Goal: Task Accomplishment & Management: Complete application form

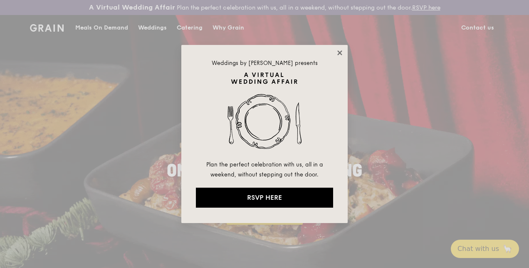
click at [338, 50] on icon at bounding box center [339, 52] width 7 height 7
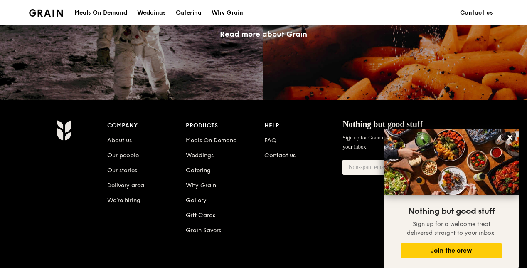
scroll to position [815, 0]
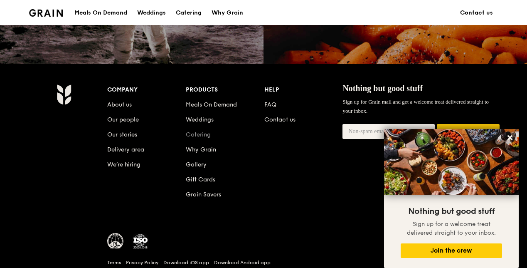
click at [200, 138] on link "Catering" at bounding box center [198, 134] width 25 height 7
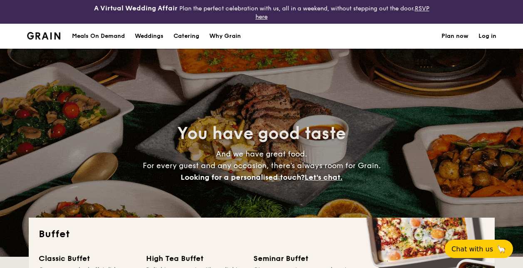
select select
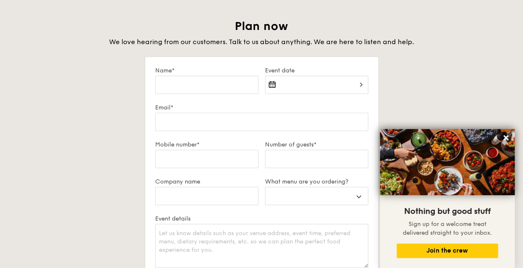
scroll to position [1429, 0]
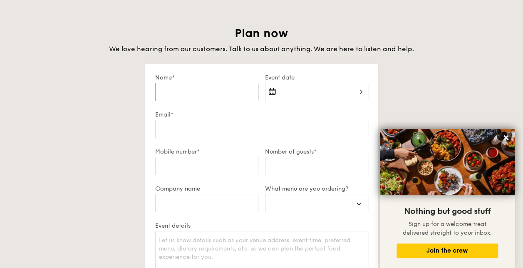
click at [173, 89] on input "Name*" at bounding box center [206, 92] width 103 height 18
type input "Claire Sze"
type input "clairesze@dmcevent.com"
type input "94564813"
type input "Singtel Mobile Singapore Pte Ltd"
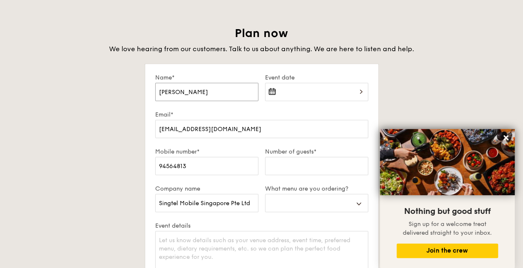
select select
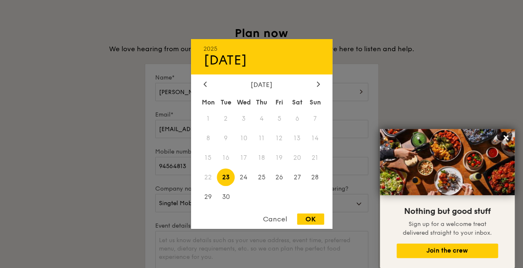
click at [327, 87] on div "2025 Sep 23 September 2025 Mon Tue Wed Thu Fri Sat Sun 1 2 3 4 5 6 7 8 9 10 11 …" at bounding box center [316, 97] width 103 height 28
click at [318, 83] on icon at bounding box center [317, 83] width 2 height 5
click at [246, 156] on span "15" at bounding box center [243, 158] width 18 height 18
click at [313, 220] on div "OK" at bounding box center [310, 218] width 27 height 11
type input "Oct 15, 2025"
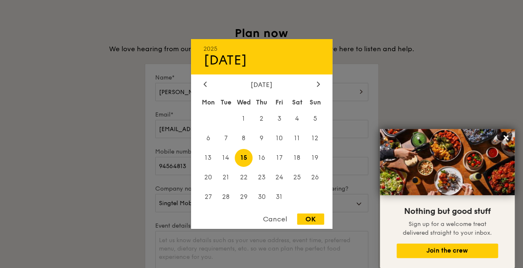
select select
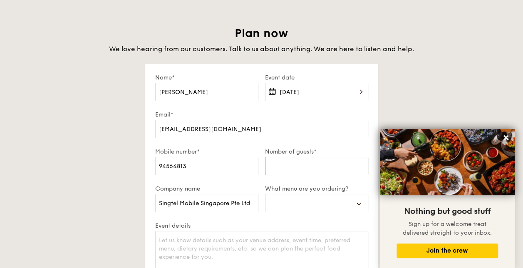
click at [286, 166] on input "Number of guests*" at bounding box center [316, 166] width 103 height 18
type input "1"
select select
type input "10"
select select
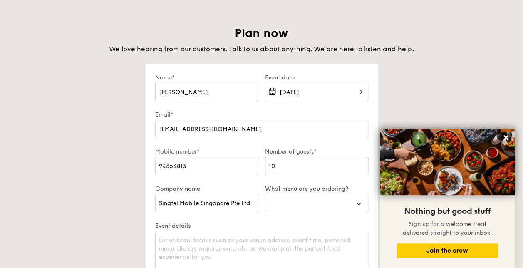
type input "100"
select select
type input "100"
click at [328, 206] on select "Buffet Mini Buffet High Tea Canapés Meal Boxes Wedding" at bounding box center [316, 203] width 103 height 18
select select "miniBuffet"
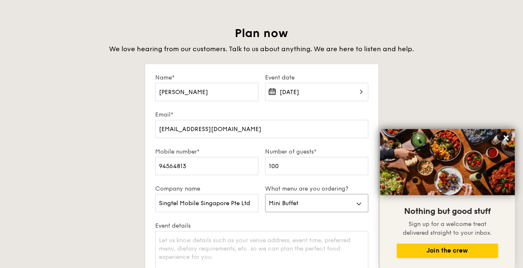
click at [265, 194] on select "Buffet Mini Buffet High Tea Canapés Meal Boxes Wedding" at bounding box center [316, 203] width 103 height 18
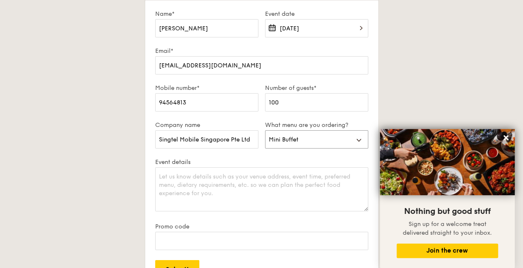
scroll to position [1493, 0]
click at [353, 141] on select "Buffet Mini Buffet High Tea Canapés Meal Boxes Wedding" at bounding box center [316, 139] width 103 height 18
click at [253, 179] on textarea "Event details" at bounding box center [261, 189] width 213 height 44
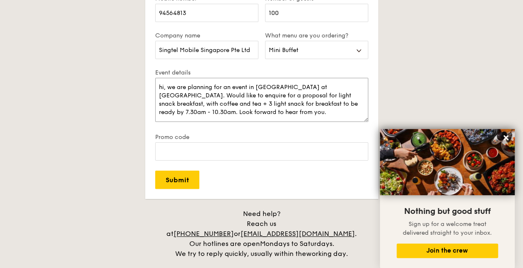
scroll to position [1585, 0]
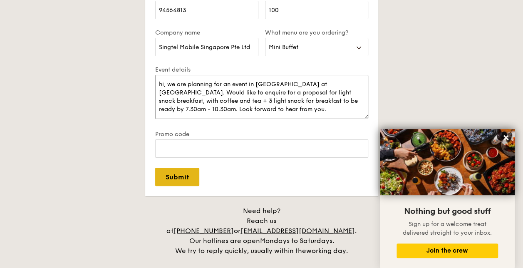
type textarea "hi, we are planning for an event in NTU at GAIA. Would like to enquire for a pr…"
click at [187, 179] on input "Submit" at bounding box center [177, 177] width 44 height 18
select select
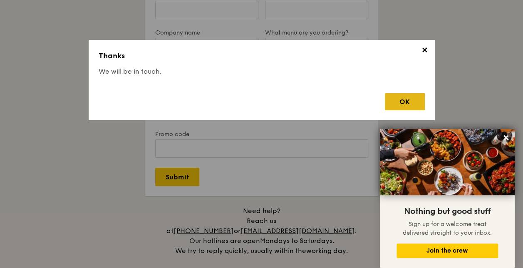
click at [408, 109] on div "OK" at bounding box center [405, 101] width 40 height 17
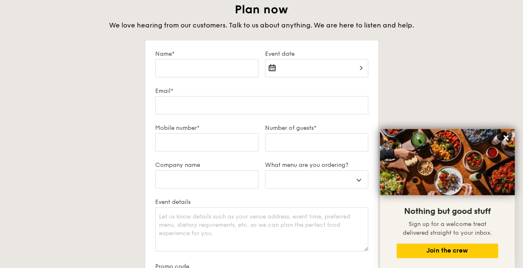
scroll to position [1452, 0]
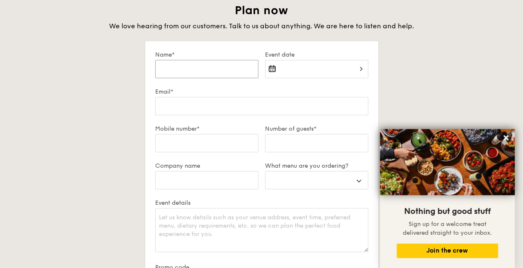
click at [189, 76] on input "Name*" at bounding box center [206, 69] width 103 height 18
type input "Claire Sze"
type input "clairesze@dmcevent.com"
type input "94564813"
type input "Singtel Mobile Singapore Pte Ltd"
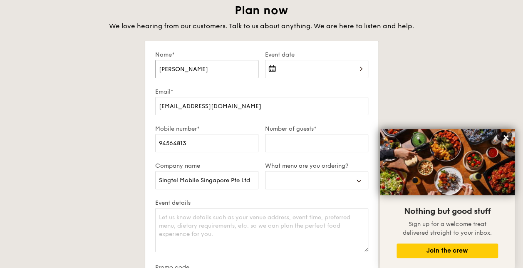
select select
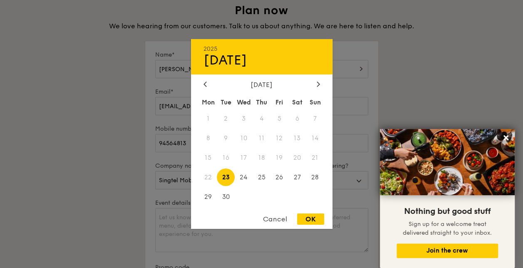
click at [278, 221] on div "Cancel" at bounding box center [274, 218] width 41 height 11
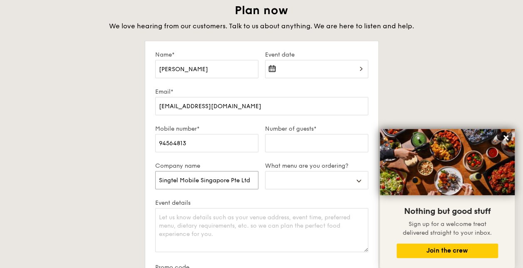
click at [245, 180] on input "Singtel Mobile Singapore Pte Ltd" at bounding box center [206, 180] width 103 height 18
click at [141, 159] on div "Plan now We love hearing from our customers. Talk to us about anything. We are …" at bounding box center [262, 196] width 466 height 386
drag, startPoint x: 165, startPoint y: 181, endPoint x: 254, endPoint y: 178, distance: 89.4
click at [254, 178] on input "Singtel Mobile Singapore Pte Ltd" at bounding box center [206, 180] width 103 height 18
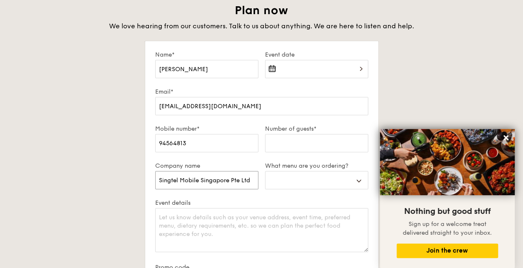
click at [257, 183] on input "Singtel Mobile Singapore Pte Ltd" at bounding box center [206, 180] width 103 height 18
drag, startPoint x: 256, startPoint y: 182, endPoint x: 181, endPoint y: 178, distance: 74.5
click at [181, 178] on input "Singtel Mobile Singapore Pte Ltd" at bounding box center [206, 180] width 103 height 18
click at [229, 205] on label "Event details" at bounding box center [261, 202] width 213 height 7
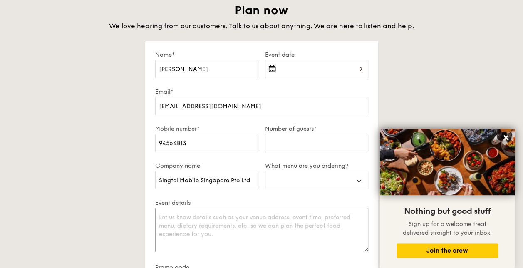
click at [229, 208] on textarea "Event details" at bounding box center [261, 230] width 213 height 44
click at [413, 105] on div "Plan now We love hearing from our customers. Talk to us about anything. We are …" at bounding box center [262, 196] width 466 height 386
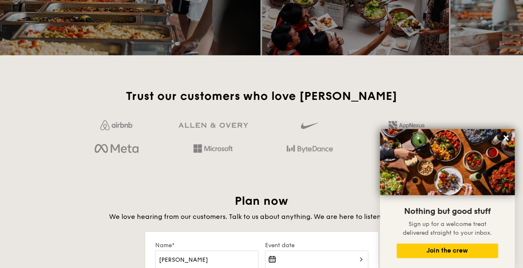
scroll to position [1252, 0]
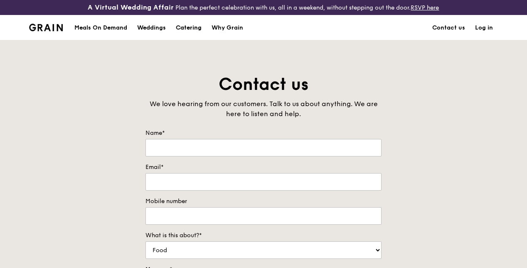
click at [189, 35] on div "Catering" at bounding box center [189, 27] width 26 height 25
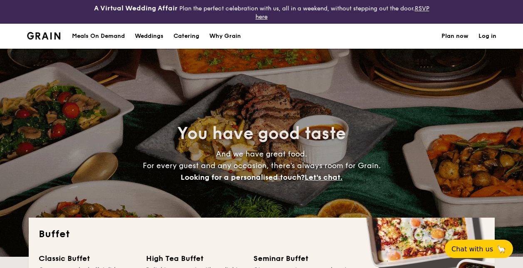
select select
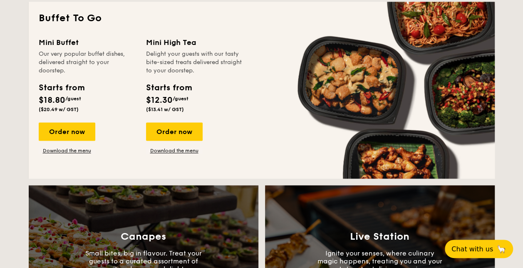
scroll to position [597, 0]
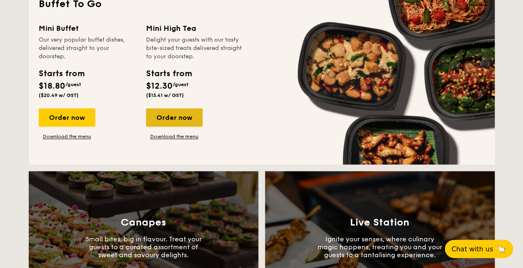
click at [186, 121] on div "Order now" at bounding box center [174, 117] width 57 height 18
